Goal: Find specific page/section: Find specific page/section

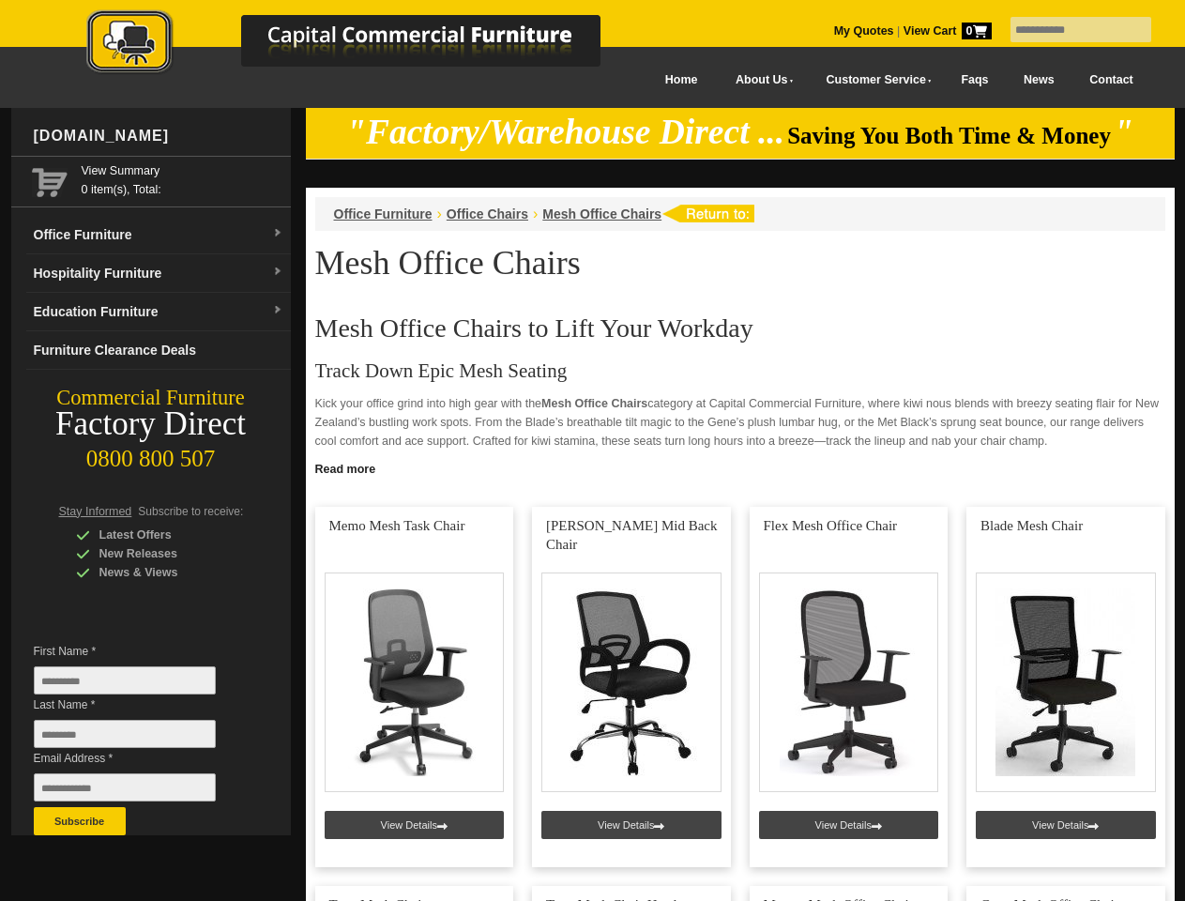
click at [1069, 30] on input "text" at bounding box center [1080, 29] width 141 height 25
click at [139, 738] on input "Last Name *" at bounding box center [125, 734] width 182 height 28
click at [80, 821] on button "Subscribe" at bounding box center [80, 821] width 92 height 28
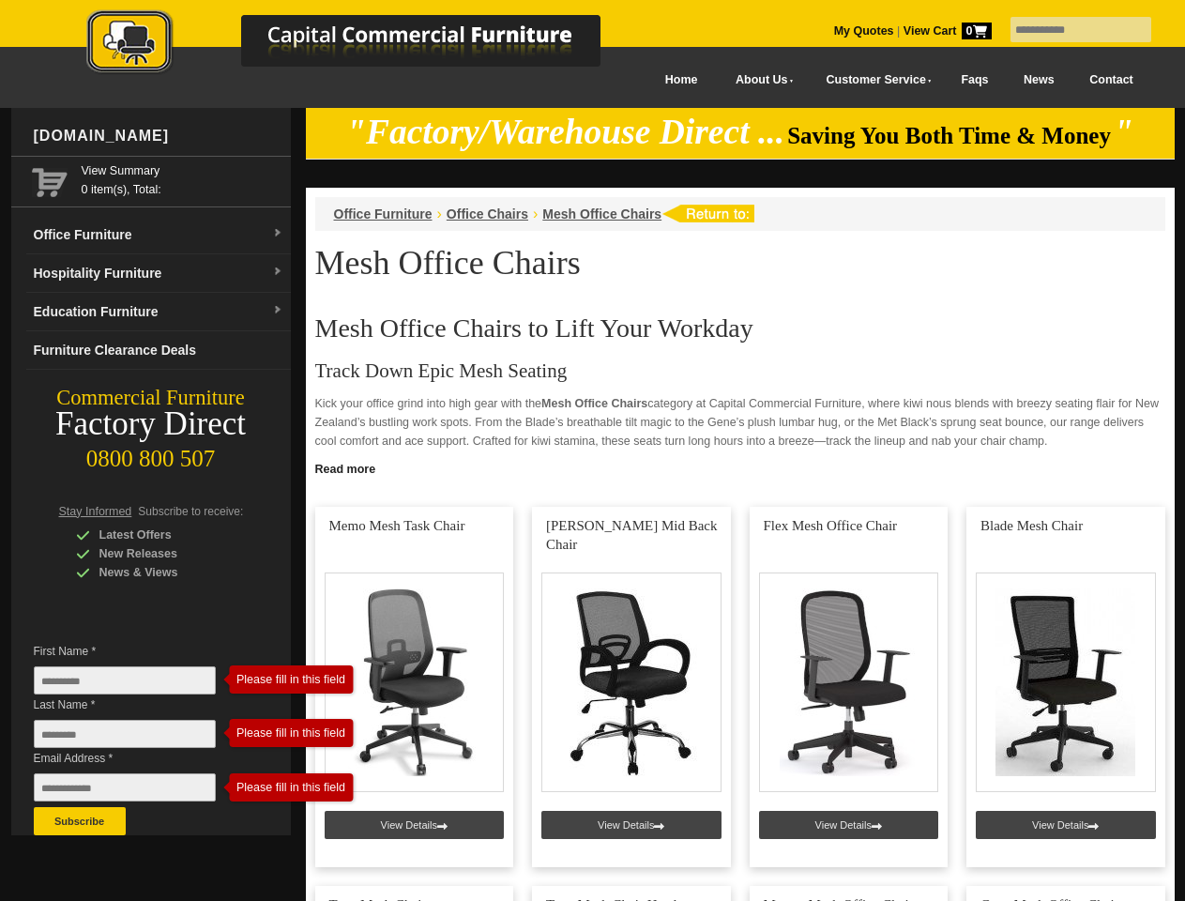
click at [740, 467] on link "Read more" at bounding box center [740, 466] width 869 height 23
